Goal: Transaction & Acquisition: Purchase product/service

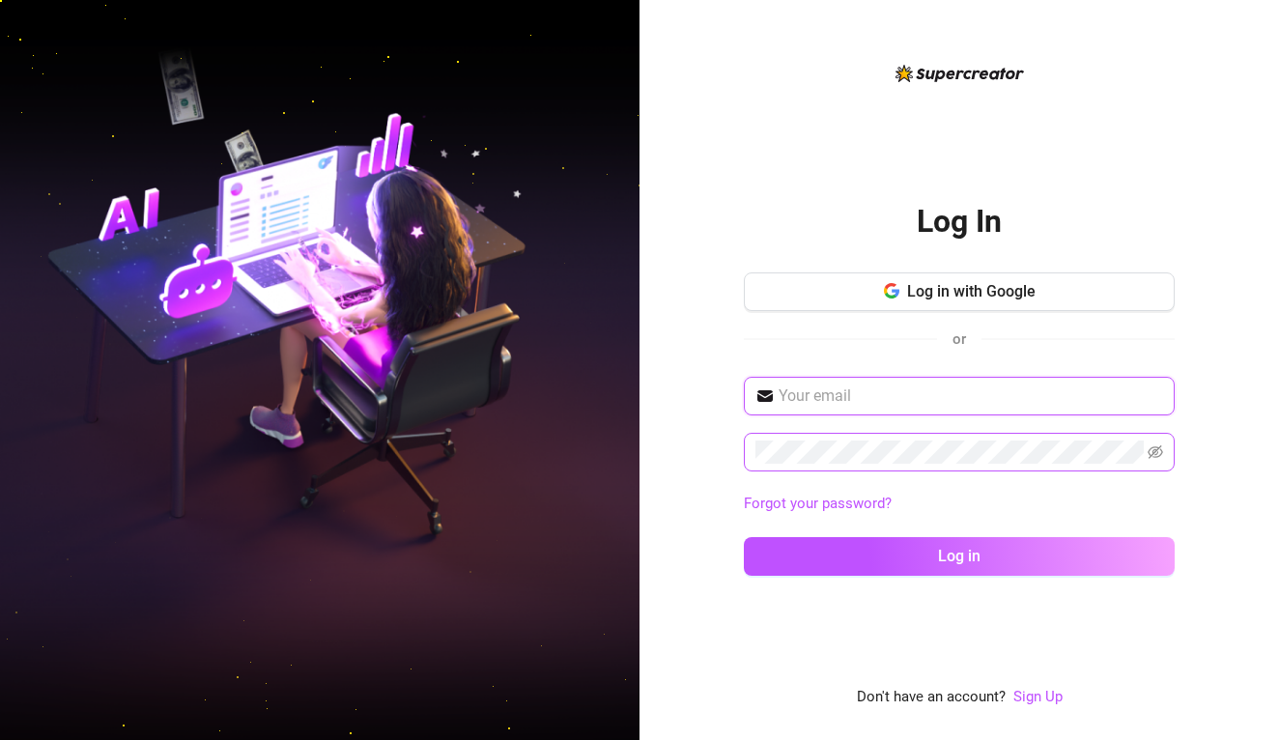
type input "[EMAIL_ADDRESS][DOMAIN_NAME]"
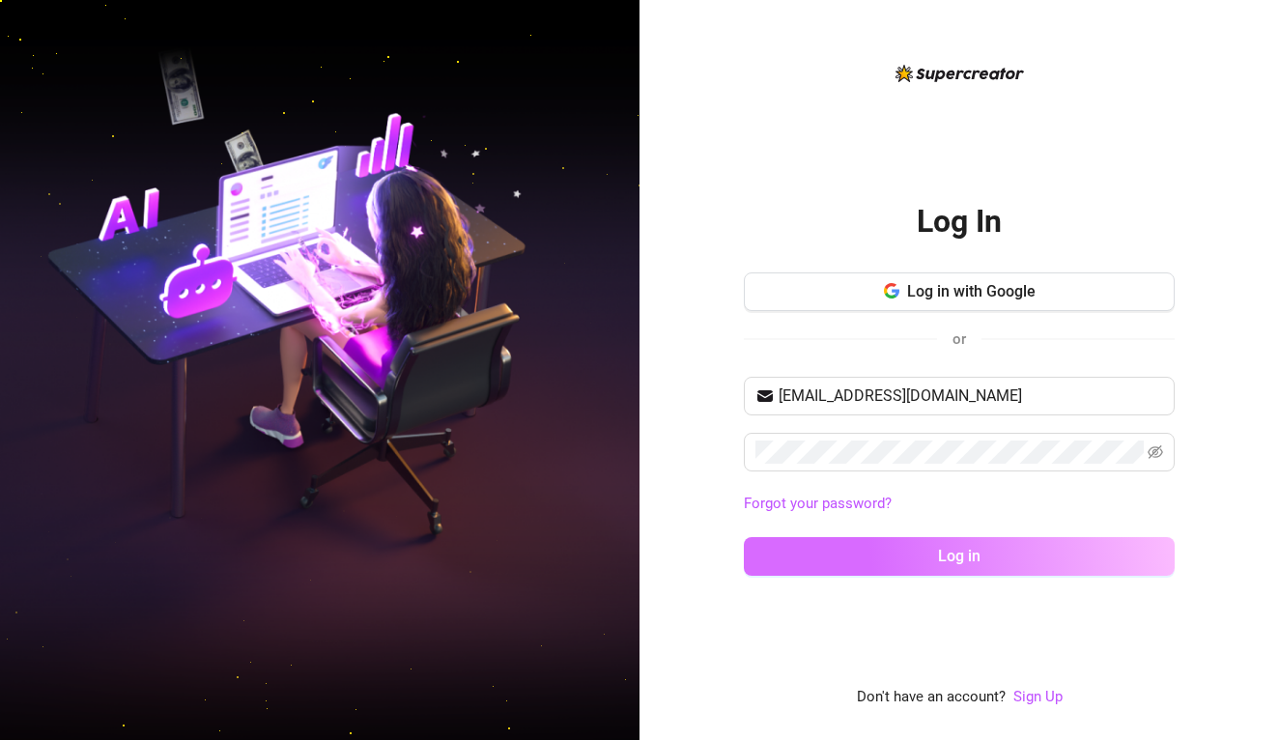
click at [941, 551] on span "Log in" at bounding box center [959, 556] width 42 height 18
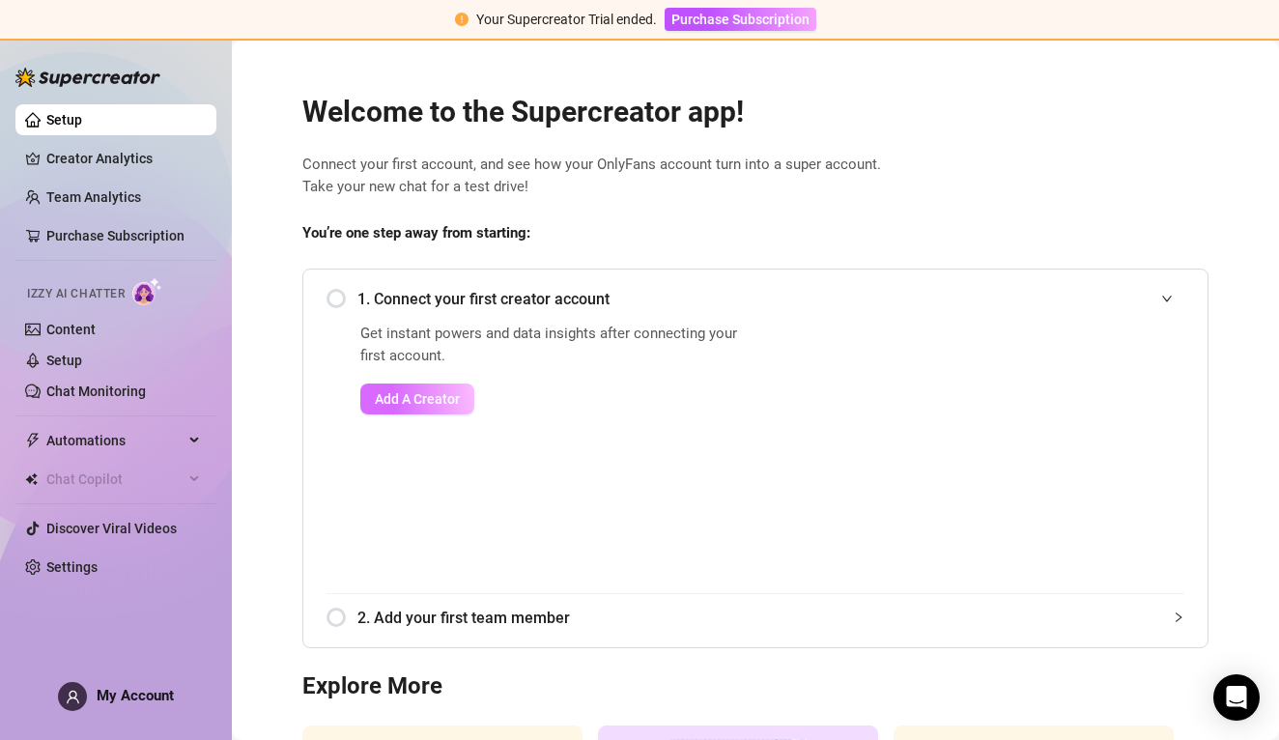
click at [457, 395] on span "Add A Creator" at bounding box center [417, 398] width 85 height 15
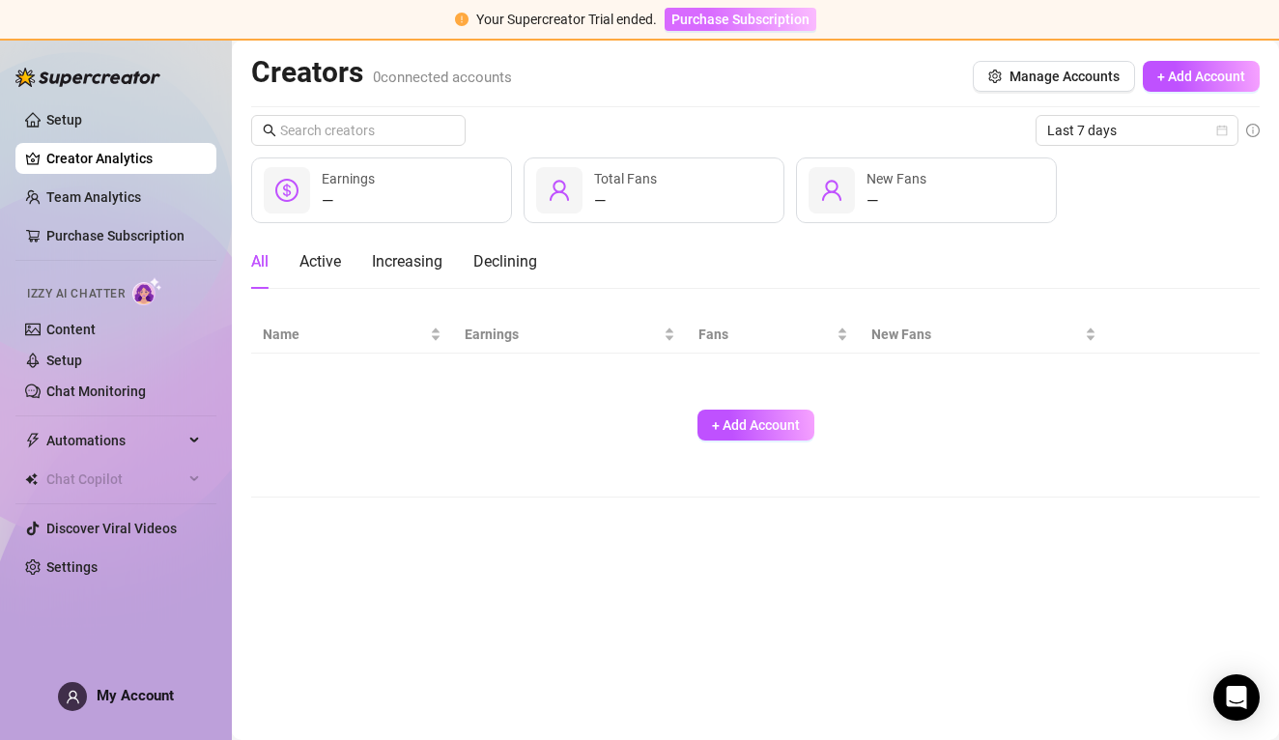
click at [728, 22] on span "Purchase Subscription" at bounding box center [740, 19] width 138 height 15
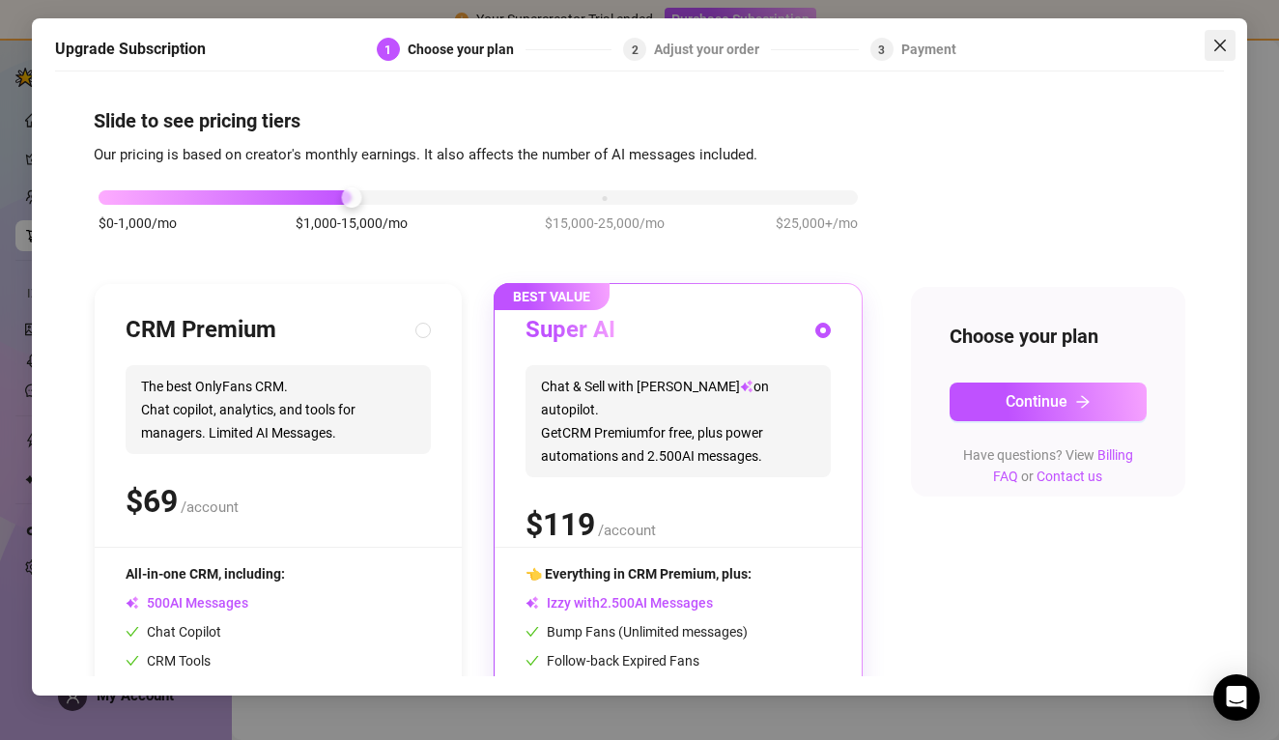
click at [1229, 47] on span "Close" at bounding box center [1219, 45] width 31 height 15
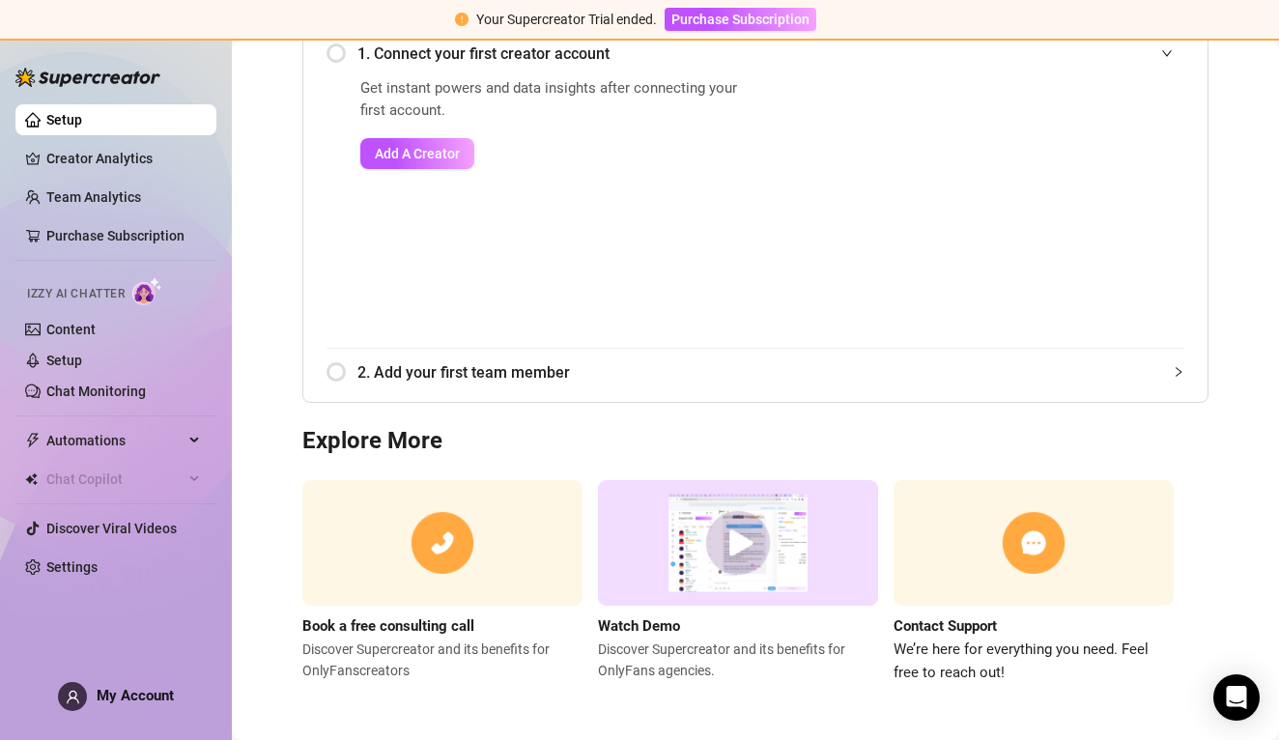
scroll to position [244, 0]
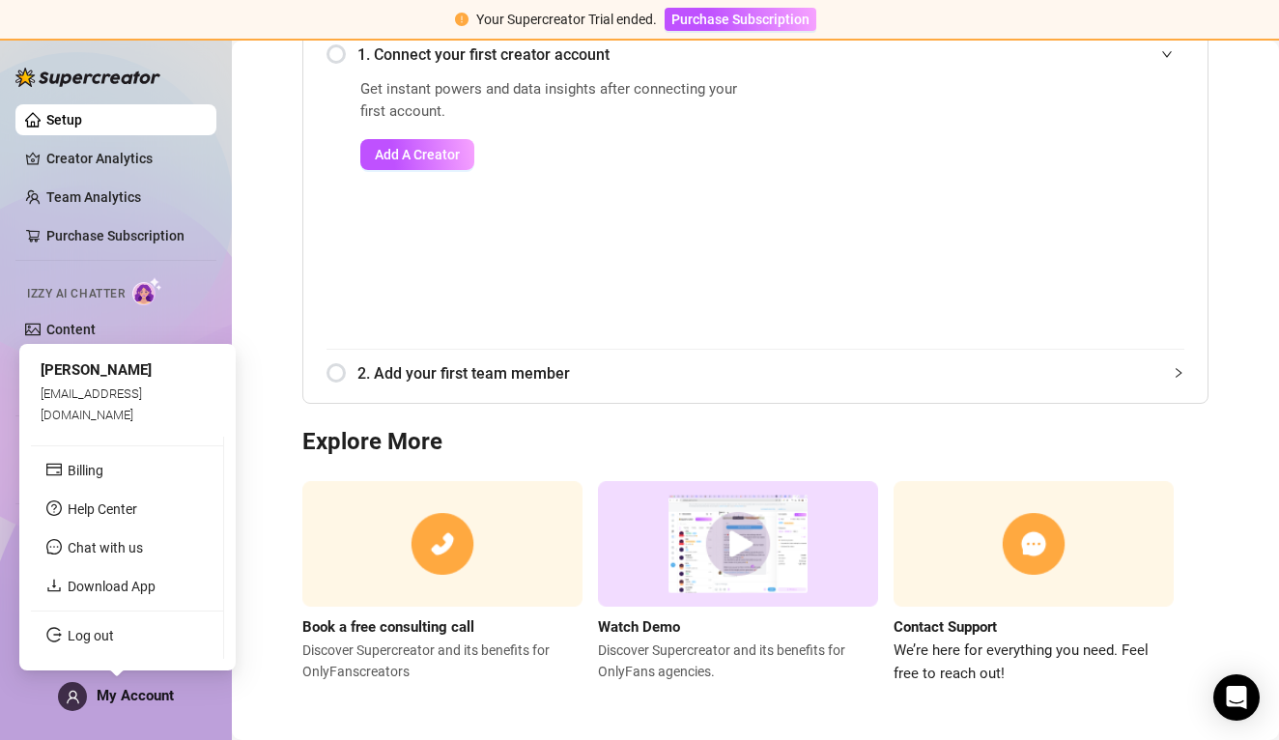
click at [112, 696] on span "My Account" at bounding box center [135, 695] width 77 height 17
click at [100, 637] on link "Log out" at bounding box center [91, 635] width 46 height 15
